Goal: Information Seeking & Learning: Understand process/instructions

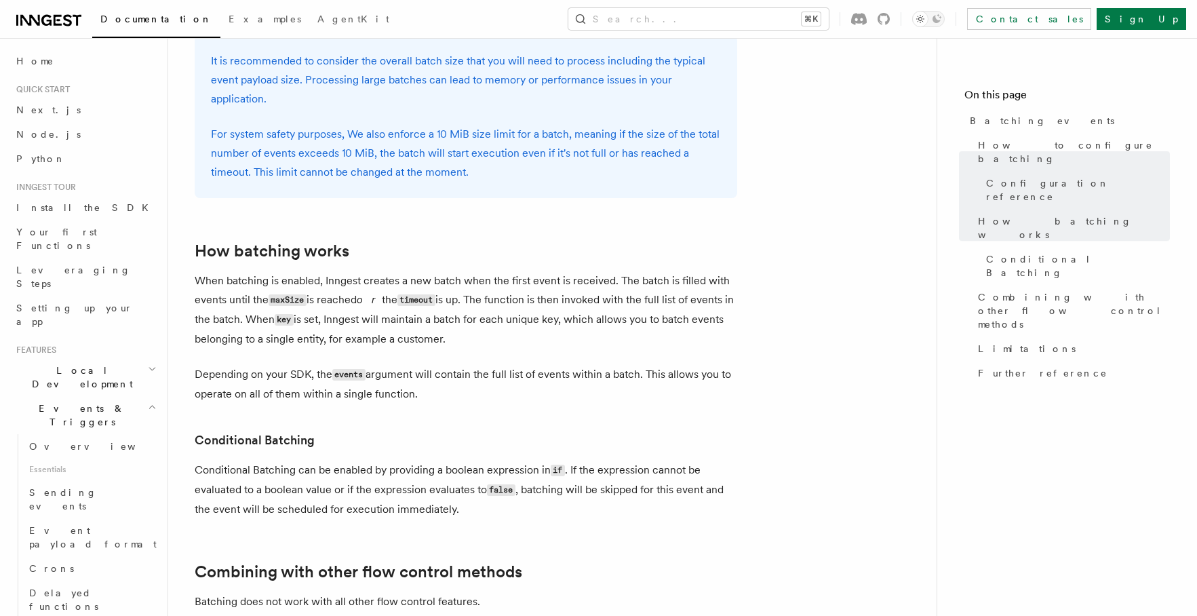
scroll to position [985, 0]
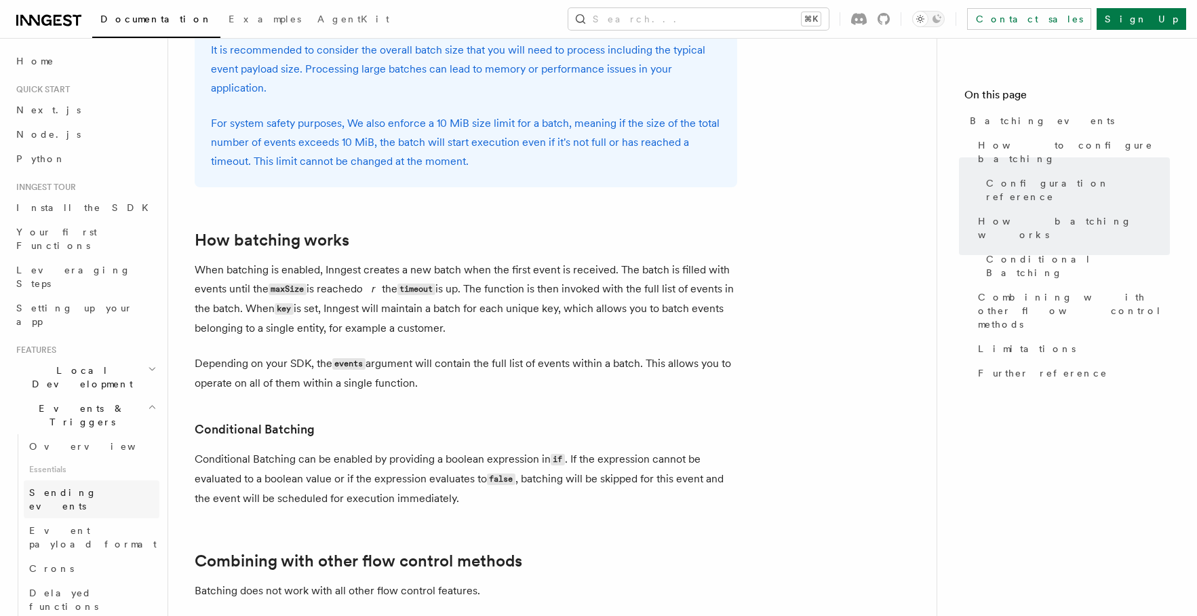
click at [81, 487] on span "Sending events" at bounding box center [63, 499] width 68 height 24
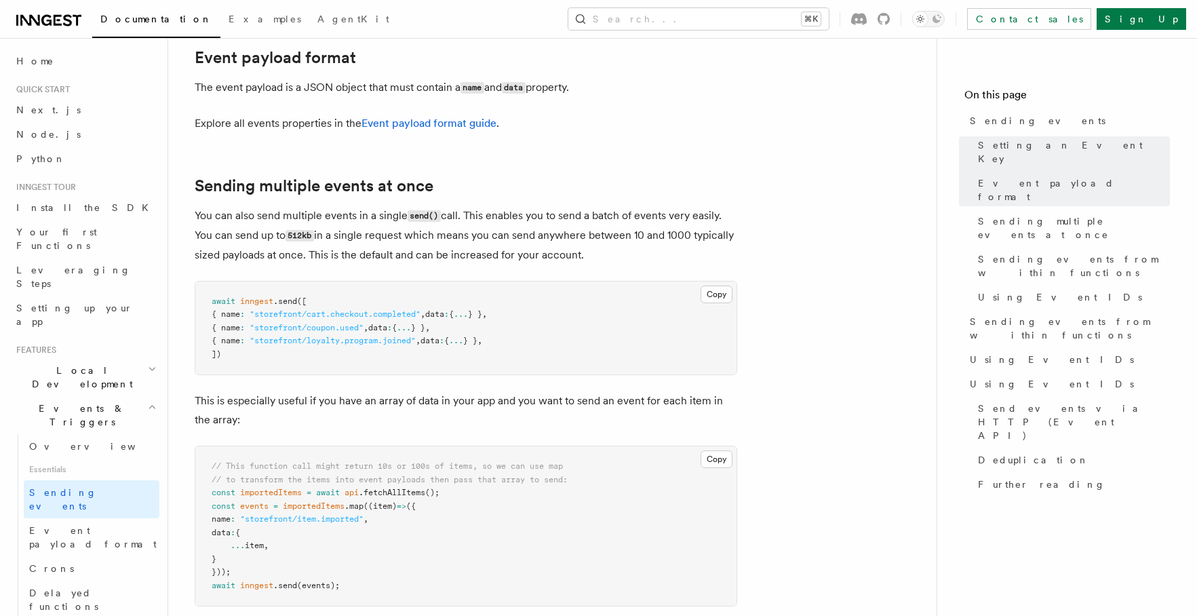
scroll to position [1518, 0]
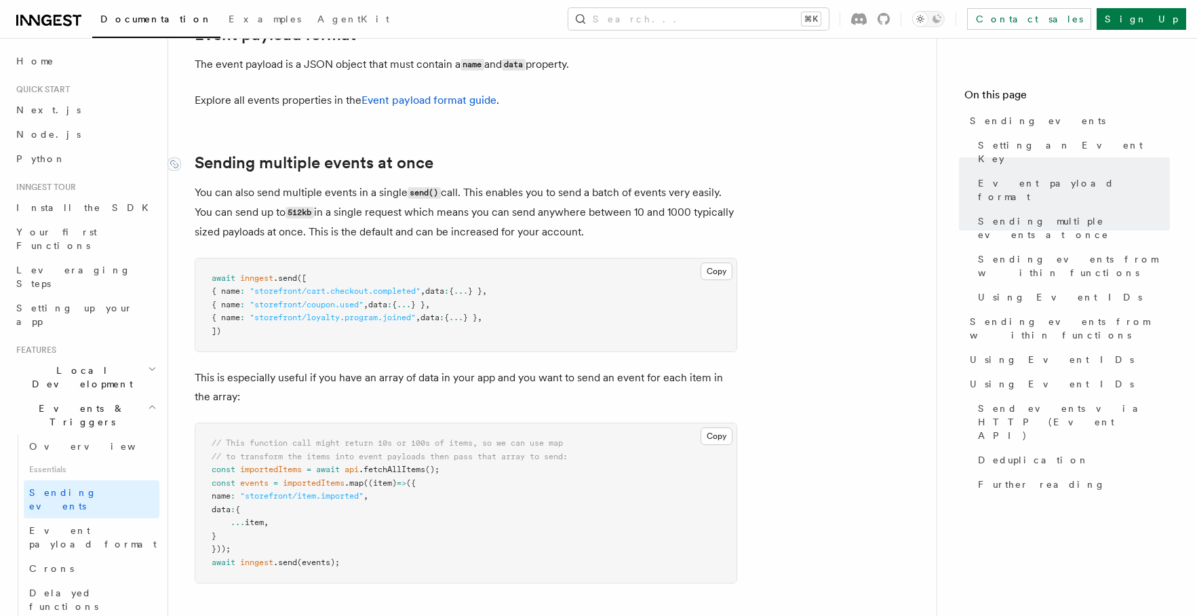
click at [231, 155] on link "Sending multiple events at once" at bounding box center [314, 162] width 239 height 19
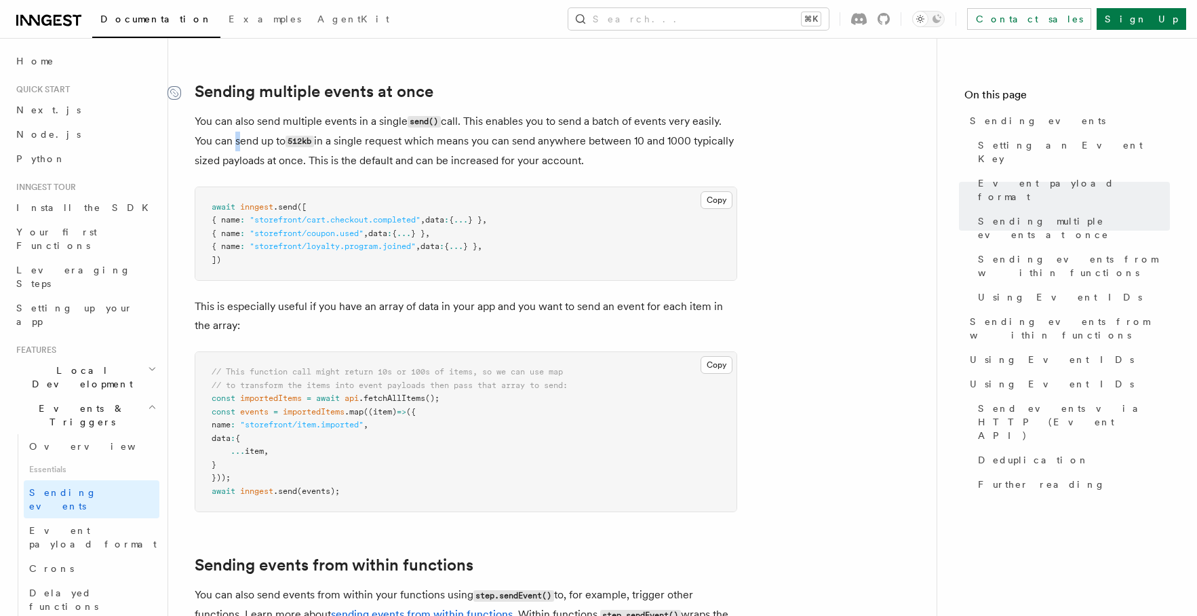
click at [180, 86] on icon at bounding box center [175, 93] width 14 height 14
click at [181, 86] on div at bounding box center [181, 93] width 27 height 14
